Goal: Find specific page/section: Find specific page/section

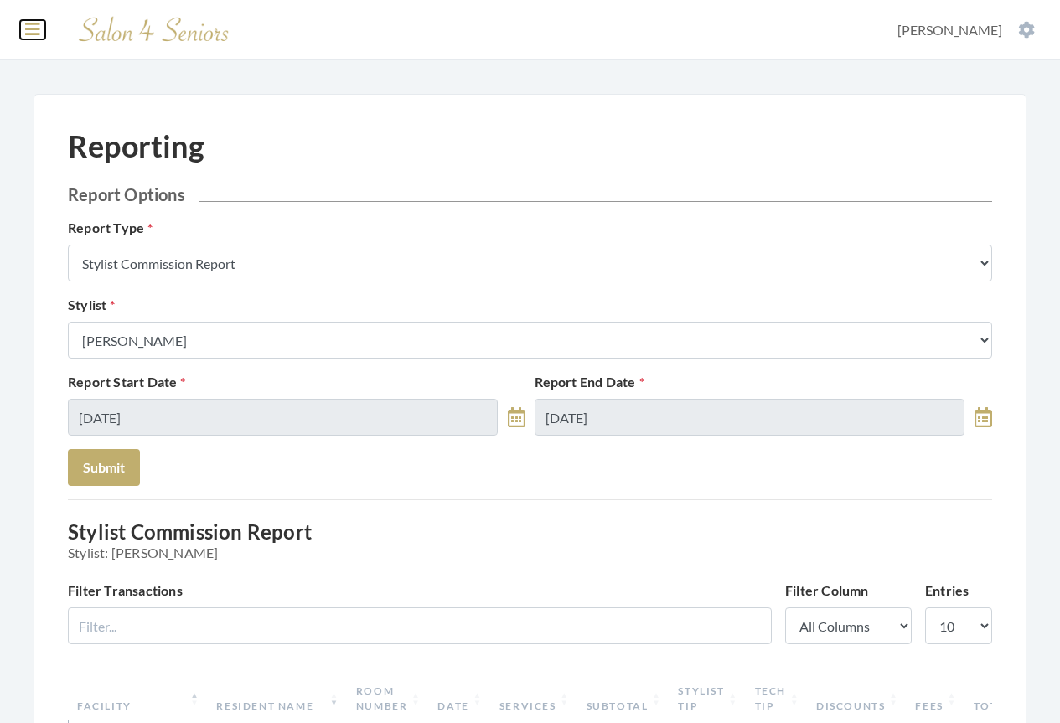
click at [33, 29] on icon at bounding box center [32, 29] width 15 height 17
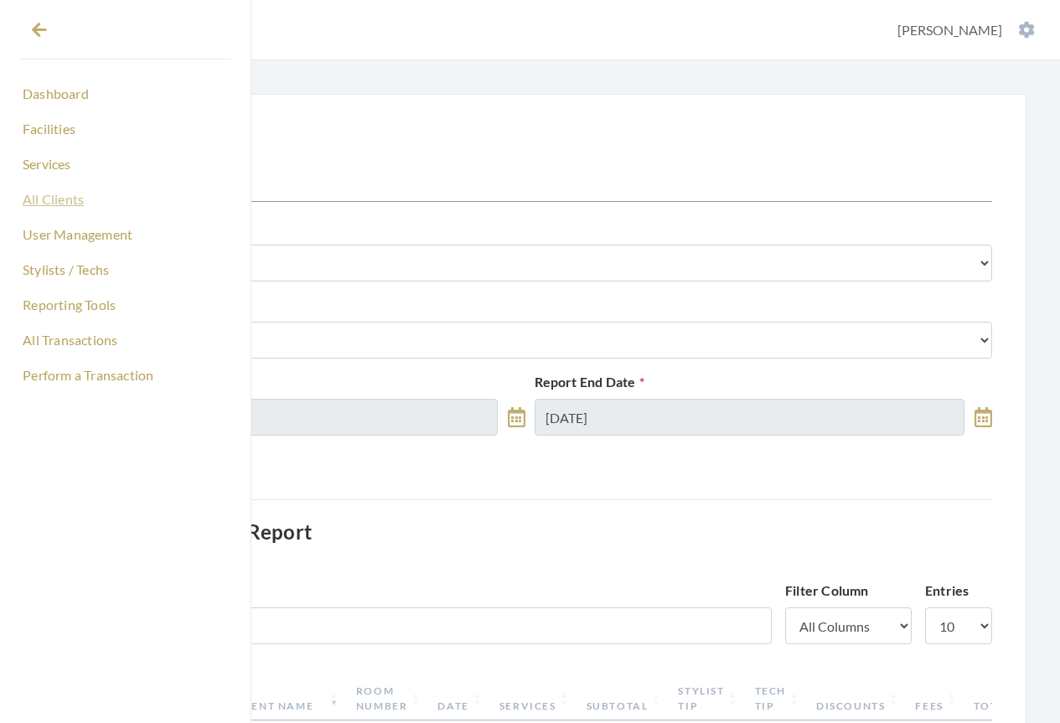
click at [41, 197] on link "All Clients" at bounding box center [125, 199] width 210 height 28
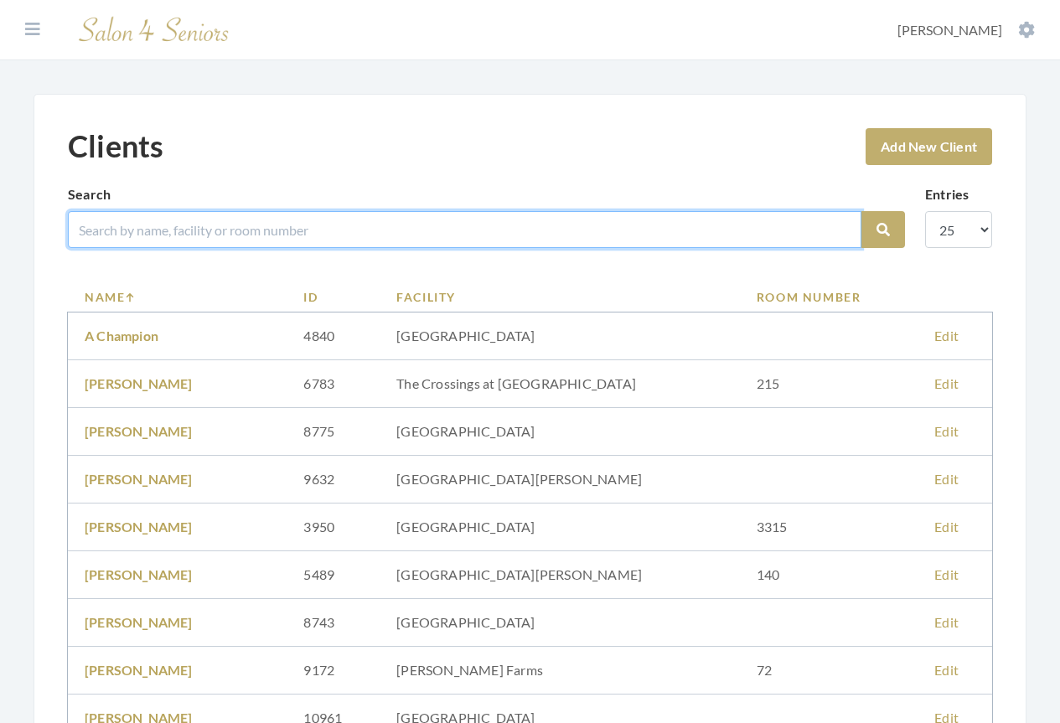
click at [140, 224] on input "search" at bounding box center [465, 229] width 794 height 37
type input "[PERSON_NAME]"
click at [861, 211] on button "Search" at bounding box center [883, 229] width 44 height 37
